Goal: Information Seeking & Learning: Find specific fact

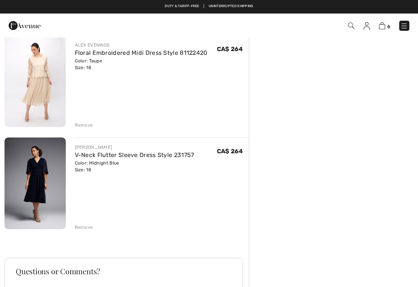
scroll to position [471, 0]
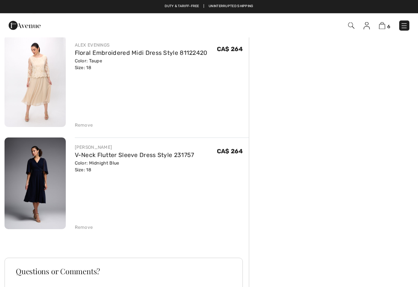
click at [104, 158] on link "V-Neck Flutter Sleeve Dress Style 231757" at bounding box center [135, 155] width 120 height 7
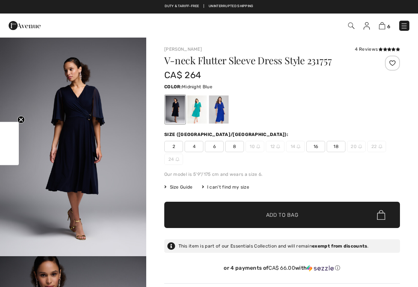
checkbox input "true"
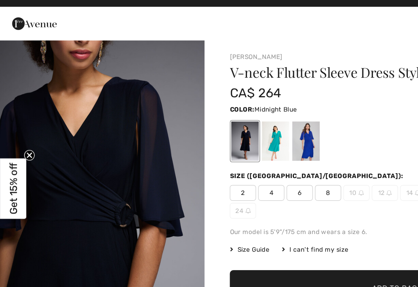
scroll to position [474, 0]
click at [220, 102] on div at bounding box center [219, 109] width 20 height 28
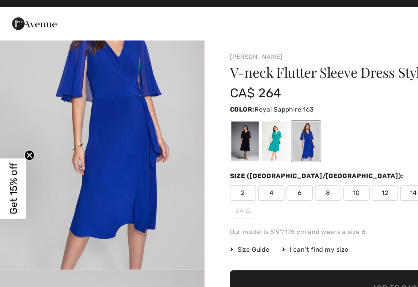
scroll to position [55, 0]
click at [197, 101] on div at bounding box center [197, 109] width 20 height 28
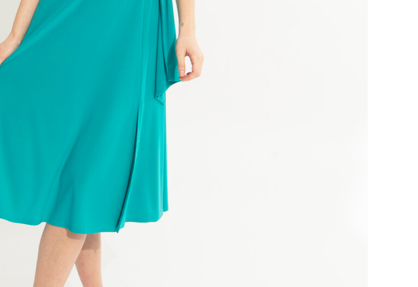
scroll to position [56, 0]
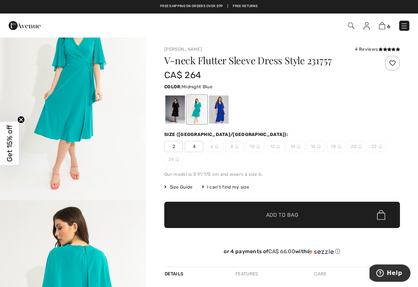
click at [176, 107] on div at bounding box center [175, 109] width 20 height 28
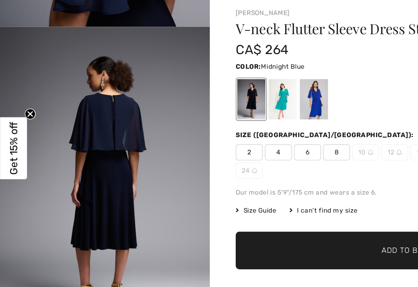
scroll to position [857, 0]
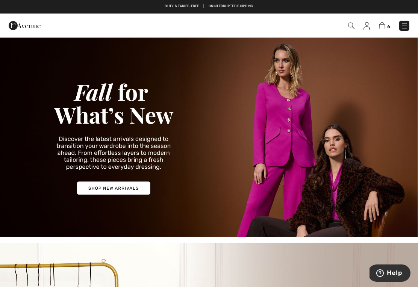
click at [115, 185] on img at bounding box center [209, 137] width 418 height 200
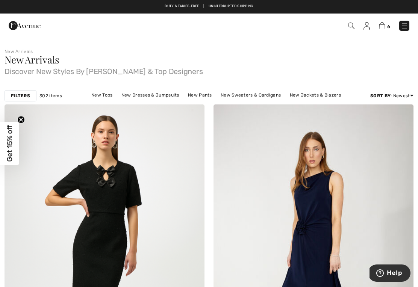
click at [24, 94] on strong "Filters" at bounding box center [20, 95] width 19 height 7
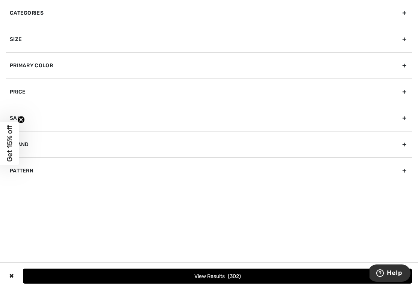
click at [402, 68] on div "Primary Color" at bounding box center [209, 65] width 406 height 26
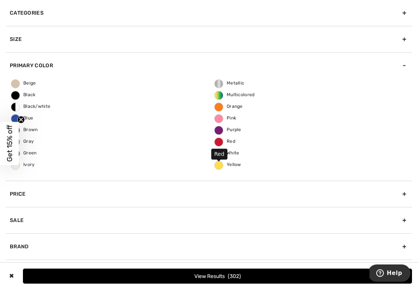
click at [220, 142] on span "Red" at bounding box center [225, 141] width 21 height 5
click at [0, 0] on input "Red" at bounding box center [0, 0] width 0 height 0
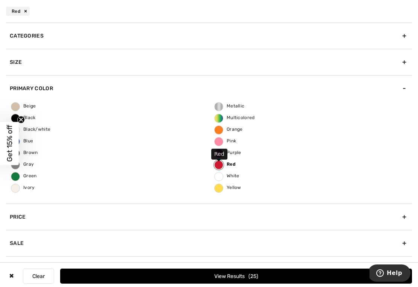
click at [19, 176] on span "Green" at bounding box center [24, 175] width 26 height 5
click at [0, 0] on input "Green" at bounding box center [0, 0] width 0 height 0
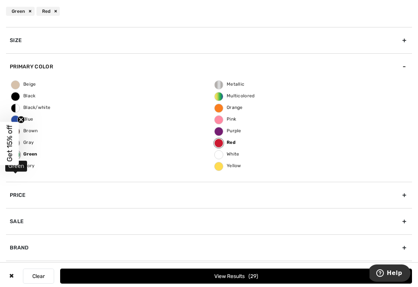
scroll to position [22, 0]
click at [21, 120] on icon "Close teaser" at bounding box center [21, 119] width 3 height 3
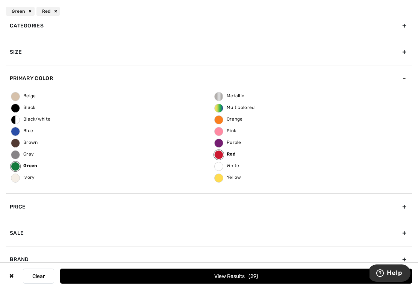
scroll to position [79, 0]
click at [401, 261] on div "Brand" at bounding box center [209, 259] width 406 height 26
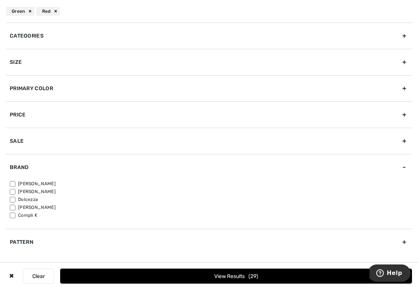
scroll to position [0, 0]
click at [15, 191] on input"] "[PERSON_NAME]" at bounding box center [13, 192] width 6 height 6
checkbox input"] "true"
click at [17, 181] on label "[PERSON_NAME]" at bounding box center [211, 183] width 402 height 7
click at [15, 181] on input"] "[PERSON_NAME]" at bounding box center [13, 184] width 6 height 6
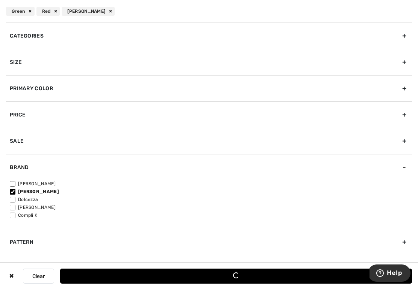
checkbox input"] "true"
click at [229, 284] on button "View Results 27" at bounding box center [236, 276] width 352 height 15
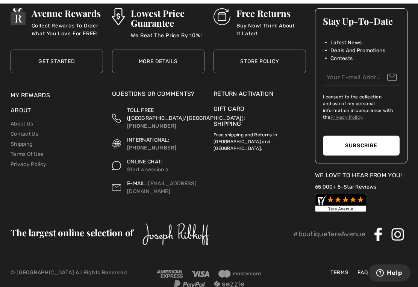
scroll to position [5021, 0]
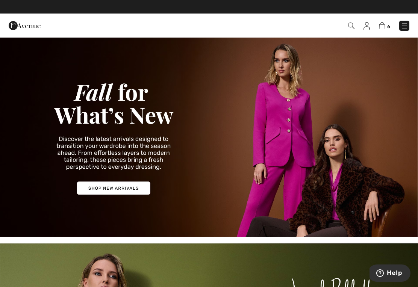
click at [353, 25] on img at bounding box center [351, 26] width 6 height 6
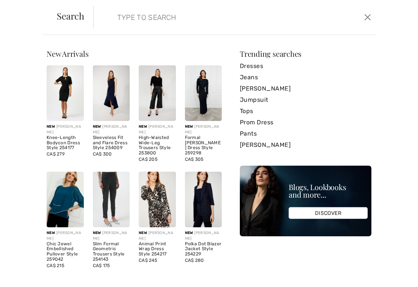
click at [120, 18] on input "search" at bounding box center [206, 17] width 188 height 23
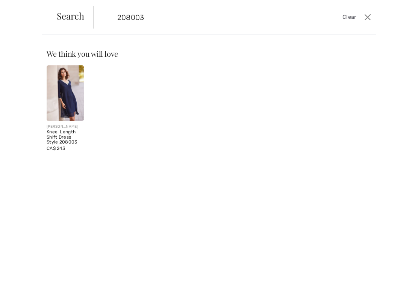
type input "208003"
click at [74, 89] on img at bounding box center [65, 93] width 37 height 56
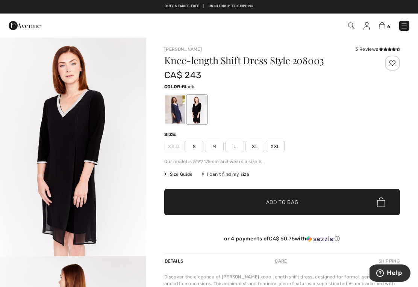
click at [176, 109] on div at bounding box center [175, 109] width 20 height 28
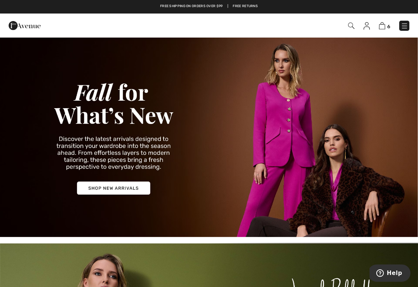
click at [350, 26] on img at bounding box center [351, 26] width 6 height 6
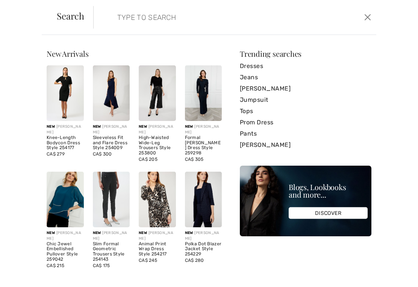
click at [120, 18] on input "search" at bounding box center [206, 17] width 188 height 23
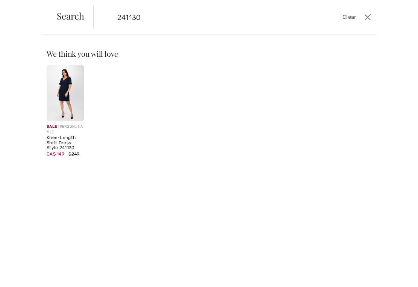
type input "241130"
click at [68, 94] on img at bounding box center [65, 93] width 37 height 56
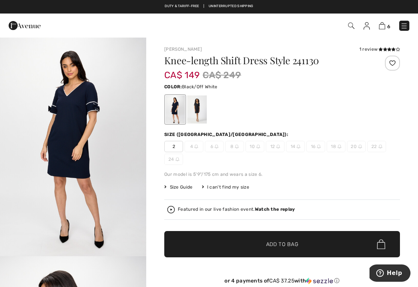
click at [200, 110] on div at bounding box center [197, 109] width 20 height 28
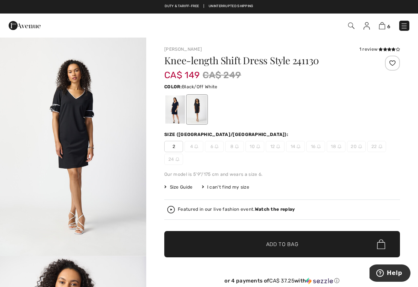
click at [350, 27] on img at bounding box center [351, 26] width 6 height 6
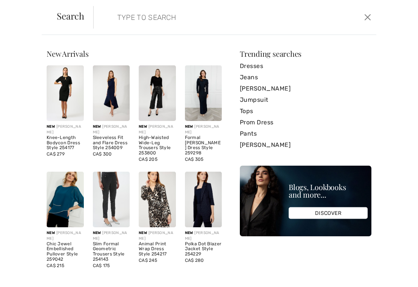
click at [109, 23] on form "Clear" at bounding box center [227, 17] width 269 height 23
click at [116, 14] on input "search" at bounding box center [206, 17] width 188 height 23
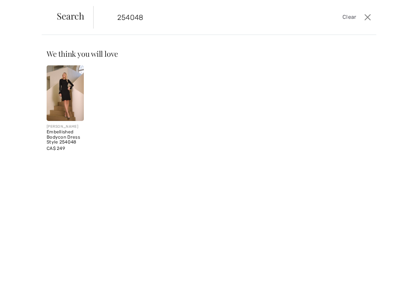
type input "254048"
click at [64, 94] on img at bounding box center [65, 93] width 37 height 56
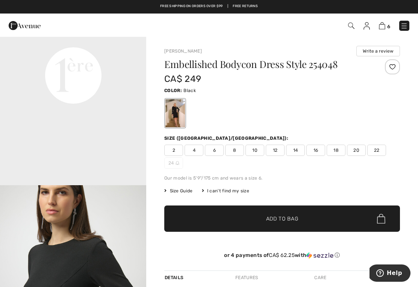
scroll to position [509, 0]
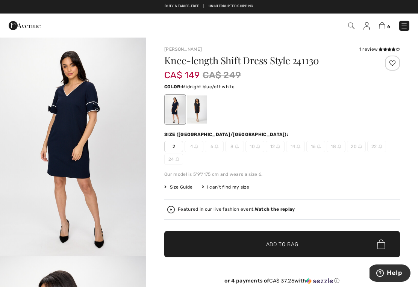
click at [348, 27] on img at bounding box center [351, 26] width 6 height 6
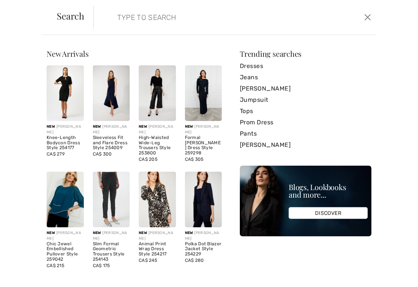
click at [125, 12] on input "search" at bounding box center [206, 17] width 188 height 23
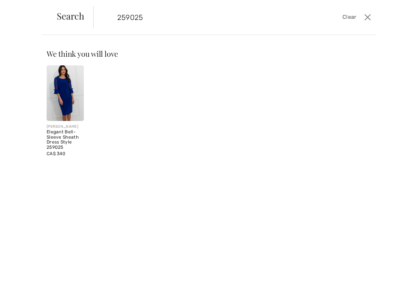
type input "259025"
click at [61, 86] on img at bounding box center [65, 93] width 37 height 56
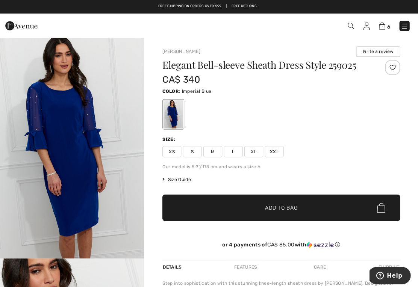
click at [350, 23] on img at bounding box center [351, 26] width 6 height 6
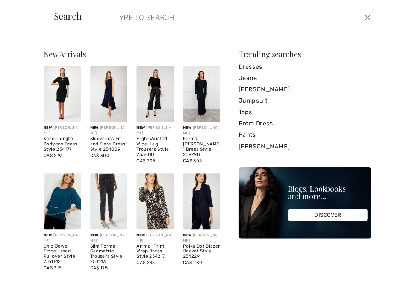
click at [115, 15] on input "search" at bounding box center [206, 17] width 188 height 23
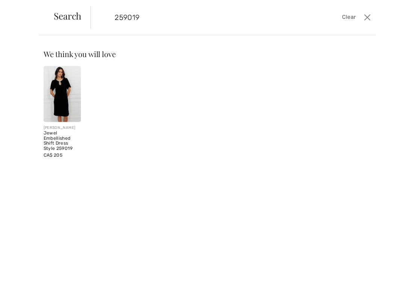
type input "259019"
click at [68, 100] on img at bounding box center [65, 93] width 37 height 56
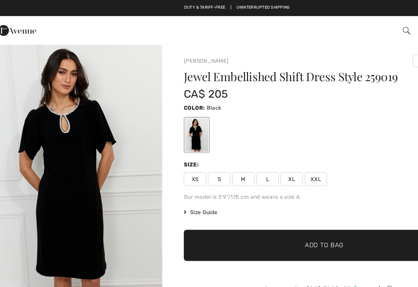
click at [348, 23] on img at bounding box center [351, 26] width 6 height 6
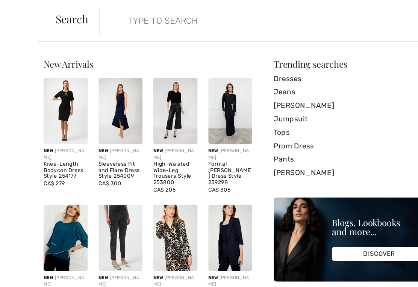
click at [112, 12] on input "search" at bounding box center [206, 17] width 188 height 23
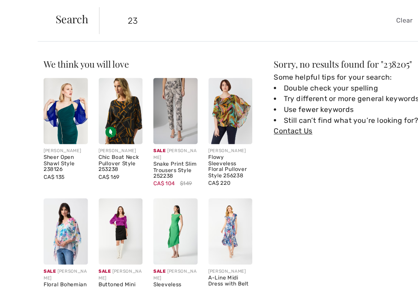
type input "2"
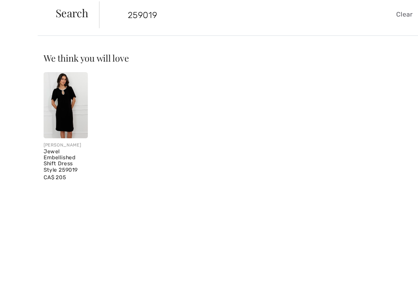
type input "259019"
click at [57, 83] on img at bounding box center [65, 93] width 37 height 56
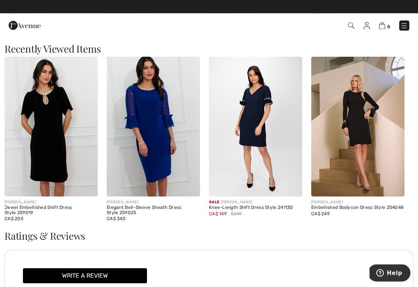
scroll to position [767, 0]
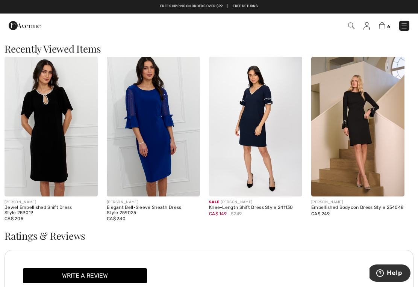
click at [159, 133] on img at bounding box center [153, 127] width 93 height 140
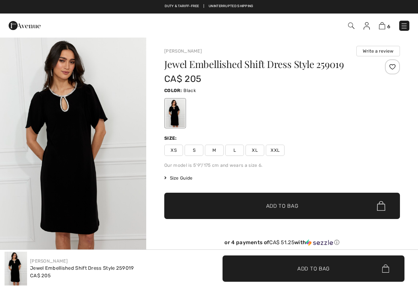
checkbox input "true"
click at [353, 24] on img at bounding box center [351, 26] width 6 height 6
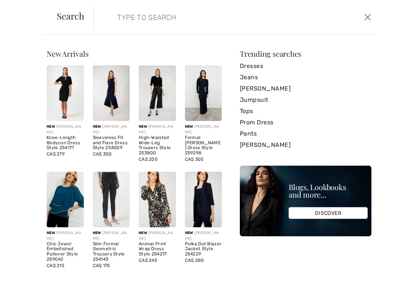
click at [128, 16] on input "search" at bounding box center [206, 17] width 188 height 23
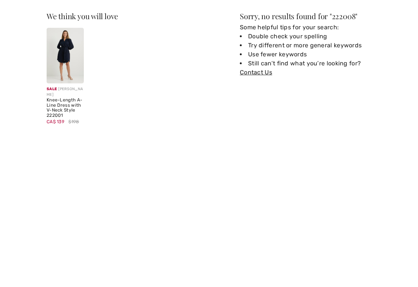
type input "222008"
click at [67, 65] on img at bounding box center [65, 93] width 37 height 56
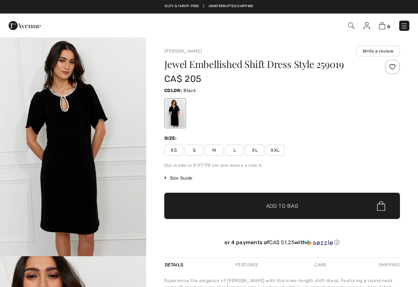
checkbox input "true"
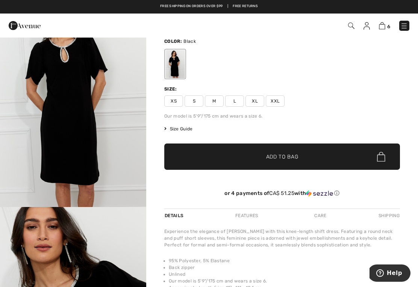
click at [351, 27] on img at bounding box center [351, 26] width 6 height 6
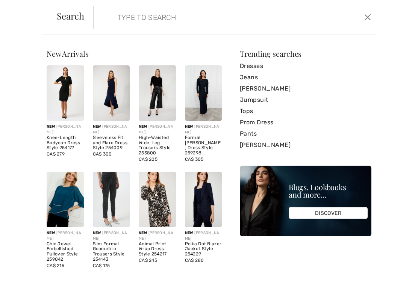
click at [115, 20] on input "search" at bounding box center [206, 17] width 188 height 23
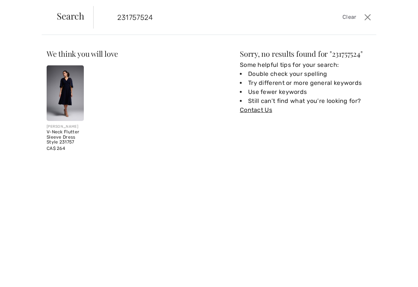
type input "231757524"
click at [67, 100] on img at bounding box center [65, 93] width 37 height 56
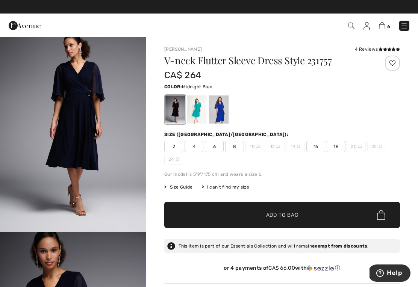
scroll to position [23, 0]
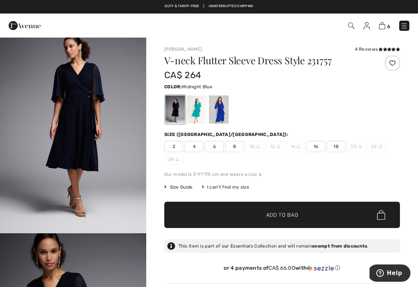
click at [92, 134] on img "1 / 9" at bounding box center [73, 124] width 146 height 220
